Goal: Task Accomplishment & Management: Use online tool/utility

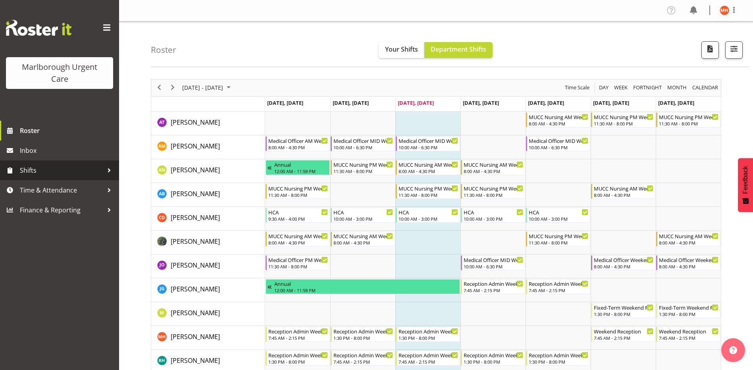
click at [26, 171] on span "Shifts" at bounding box center [61, 170] width 83 height 12
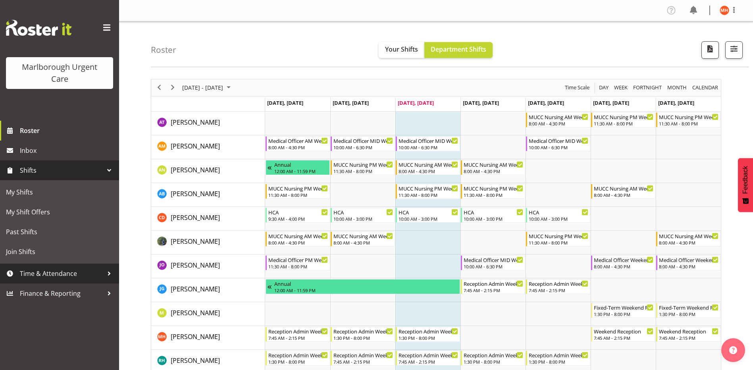
click at [37, 275] on span "Time & Attendance" at bounding box center [61, 273] width 83 height 12
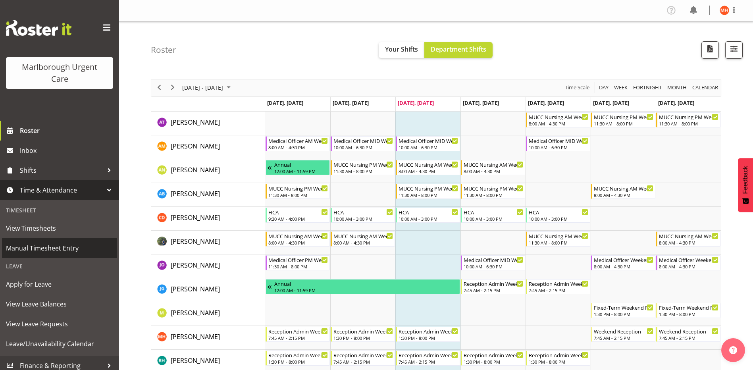
click at [45, 250] on span "Manual Timesheet Entry" at bounding box center [59, 248] width 107 height 12
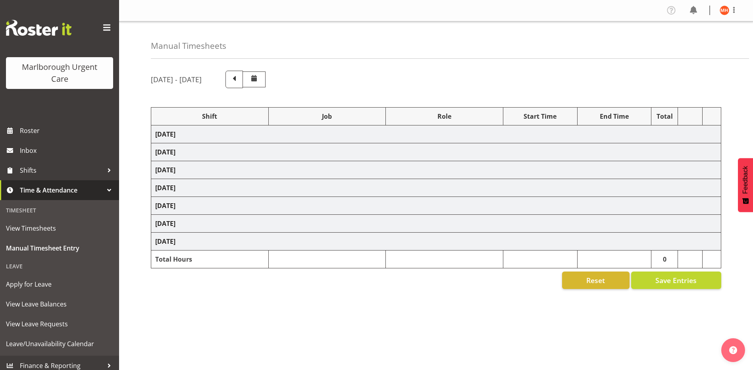
select select "81204"
select select "81205"
select select "80770"
select select "1563"
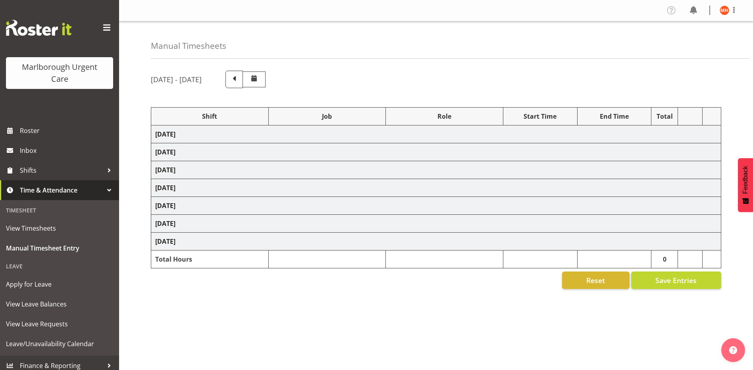
select select "80770"
